Goal: Find specific page/section

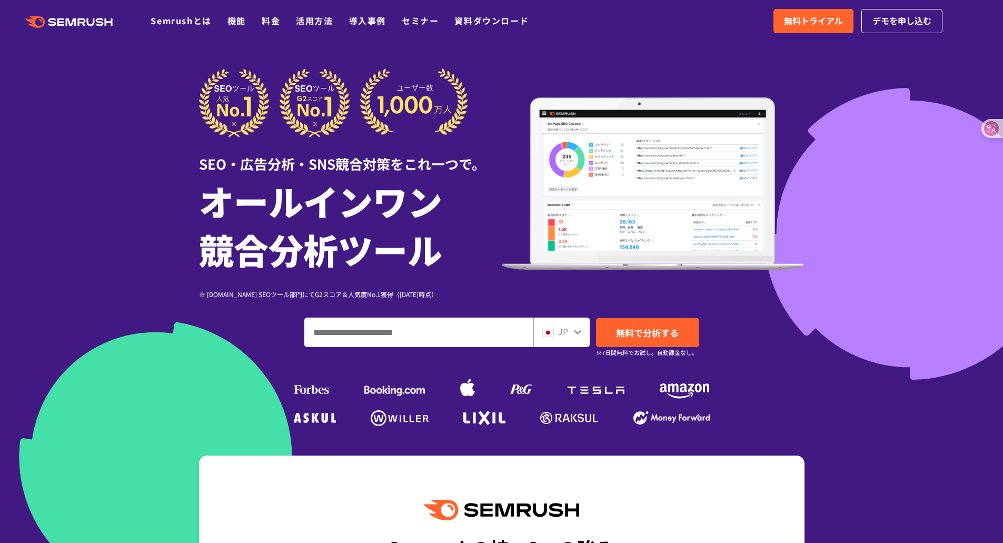
click at [577, 333] on icon at bounding box center [577, 332] width 7 height 5
click at [501, 332] on input "ドメイン、キーワードまたはURLを入力してください" at bounding box center [419, 332] width 228 height 28
click at [981, 131] on icon at bounding box center [984, 128] width 11 height 11
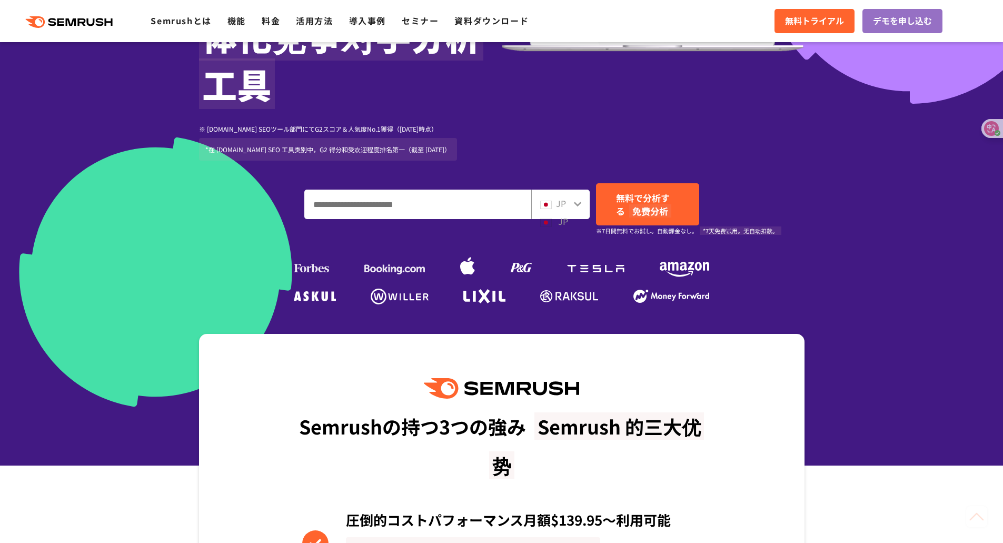
scroll to position [316, 0]
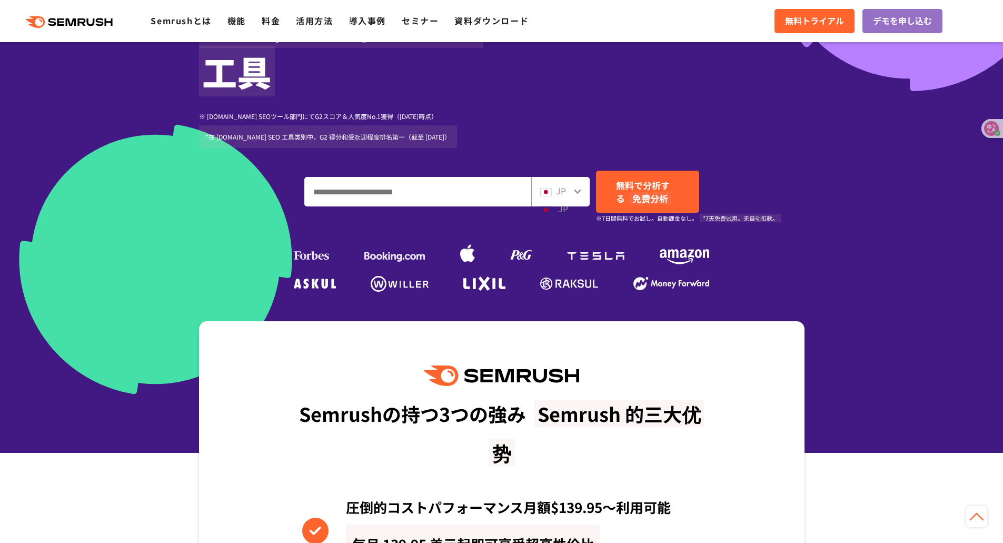
click at [464, 188] on input "ドメイン、キーワードまたはURLを入力してください" at bounding box center [418, 191] width 226 height 28
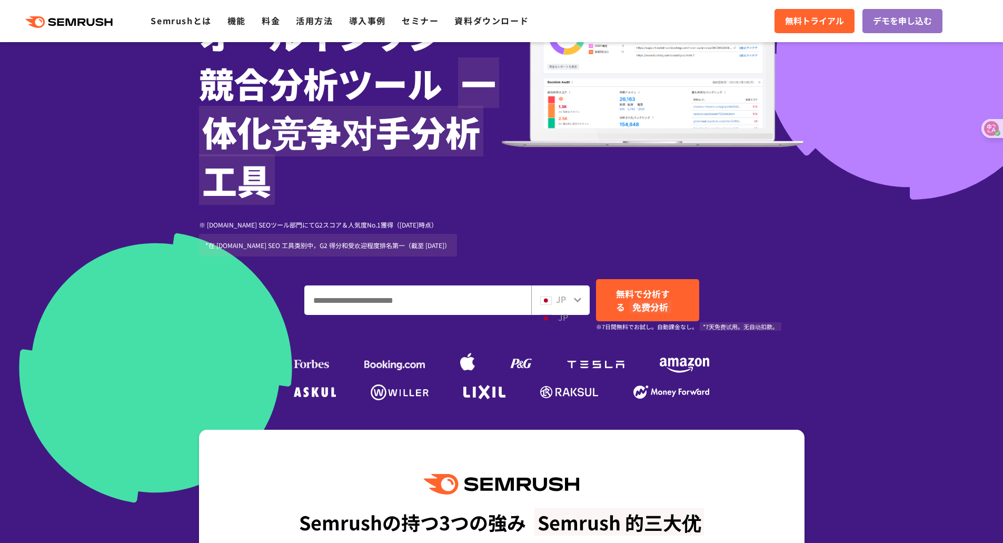
scroll to position [211, 0]
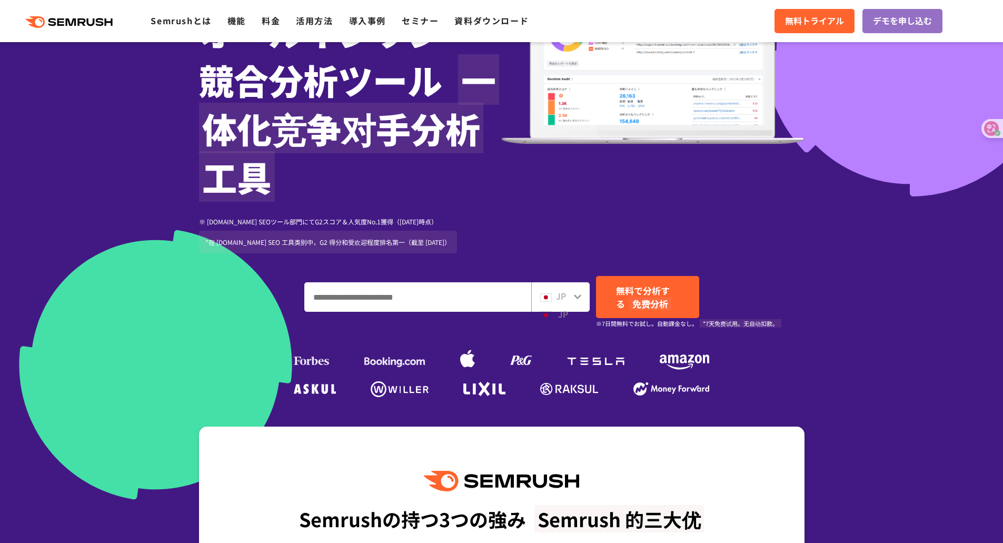
click at [579, 299] on icon at bounding box center [578, 296] width 8 height 8
click at [558, 295] on span "JP" at bounding box center [561, 296] width 10 height 13
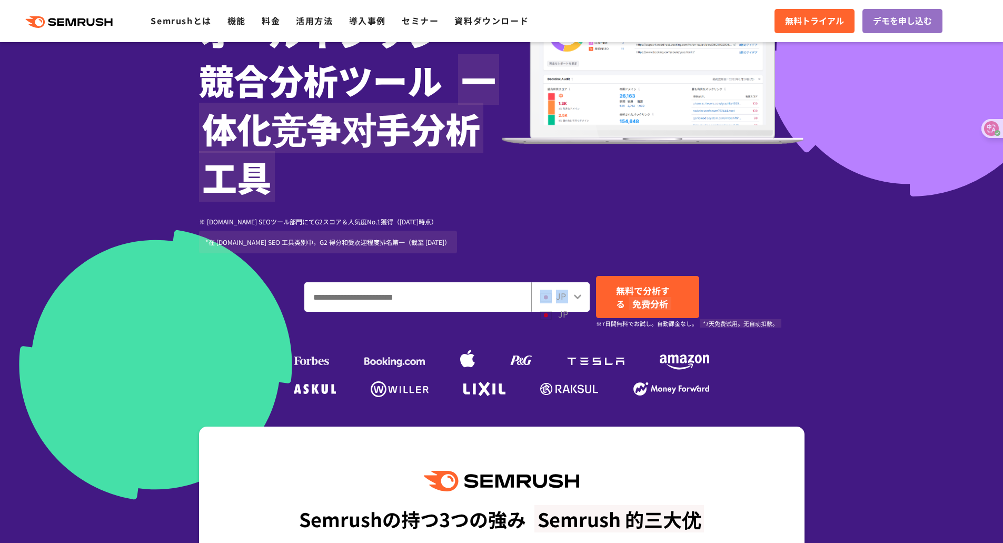
click at [558, 295] on span "JP" at bounding box center [561, 296] width 10 height 13
click at [319, 211] on div "※ [DOMAIN_NAME] SEOツール部門にてG2スコア＆人気度No.1獲得（[DATE]時点） *在 [DOMAIN_NAME] SEO 工具类别中，…" at bounding box center [350, 229] width 303 height 57
